Goal: Task Accomplishment & Management: Use online tool/utility

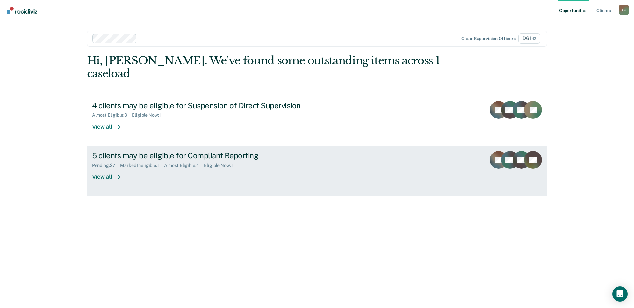
click at [109, 168] on div "View all" at bounding box center [110, 174] width 36 height 12
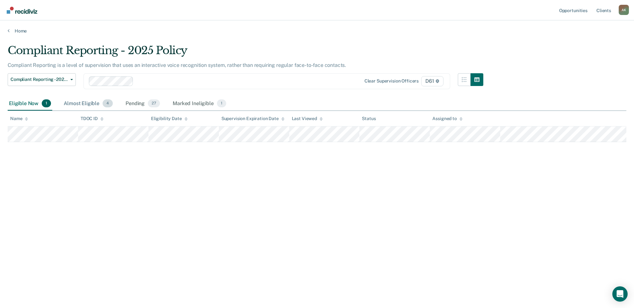
click at [86, 104] on div "Almost Eligible 4" at bounding box center [88, 104] width 52 height 14
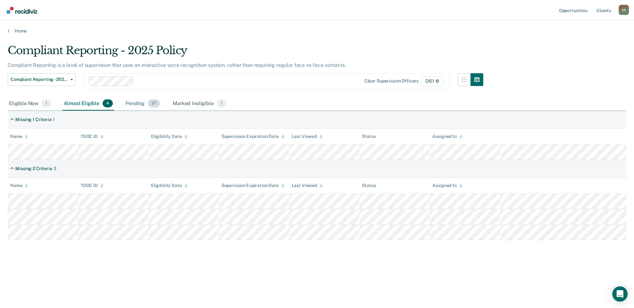
click at [135, 101] on div "Pending 27" at bounding box center [142, 104] width 37 height 14
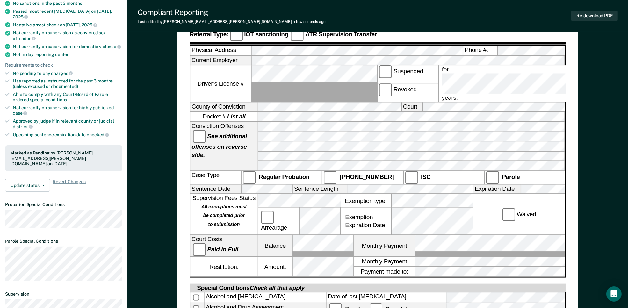
scroll to position [126, 0]
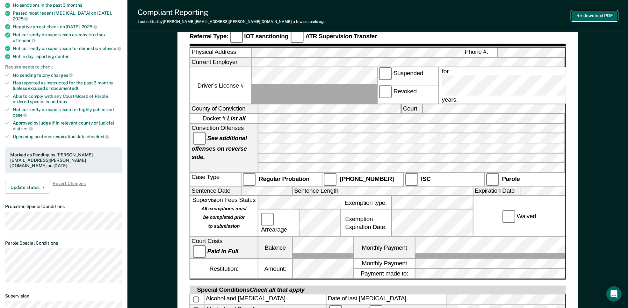
click at [591, 13] on button "Re-download PDF" at bounding box center [595, 16] width 47 height 11
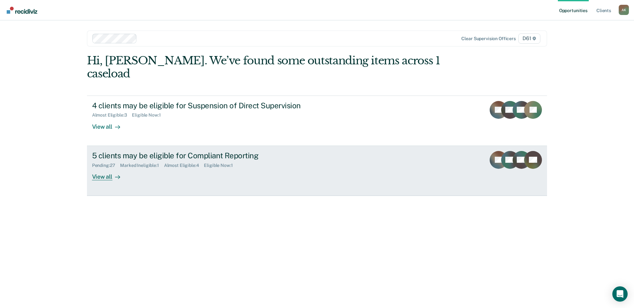
click at [245, 161] on div "5 clients may be eligible for Compliant Reporting Pending : 27 Marked Ineligibl…" at bounding box center [211, 165] width 239 height 29
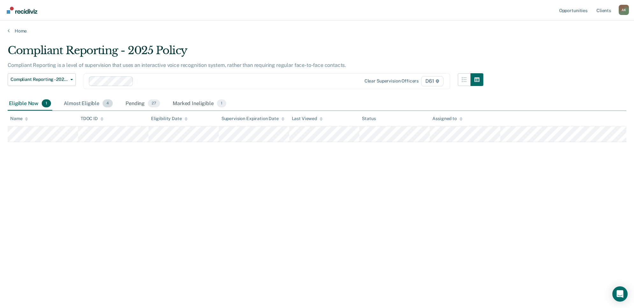
click at [98, 102] on div "Almost Eligible 4" at bounding box center [88, 104] width 52 height 14
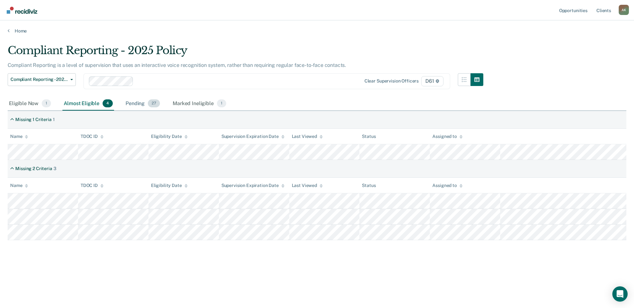
click at [156, 103] on span "27" at bounding box center [154, 103] width 12 height 8
